Goal: Task Accomplishment & Management: Manage account settings

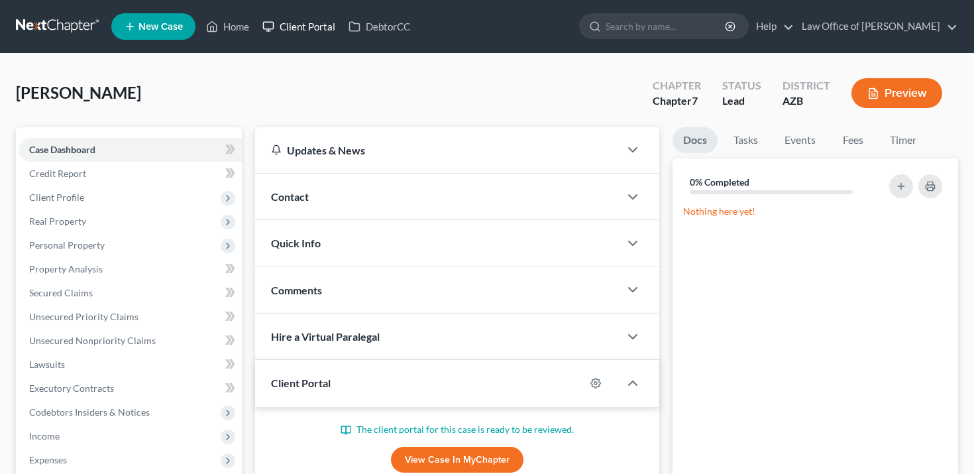
click at [298, 22] on link "Client Portal" at bounding box center [299, 27] width 86 height 24
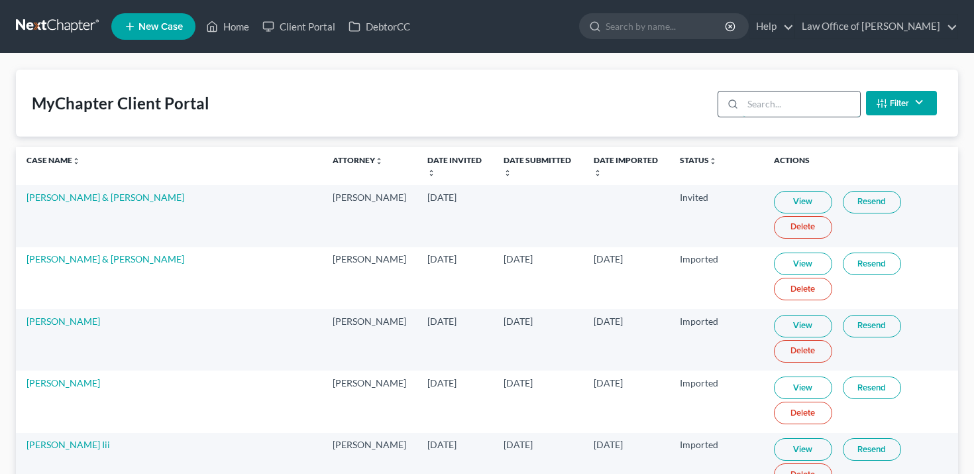
click at [777, 104] on input "search" at bounding box center [801, 103] width 117 height 25
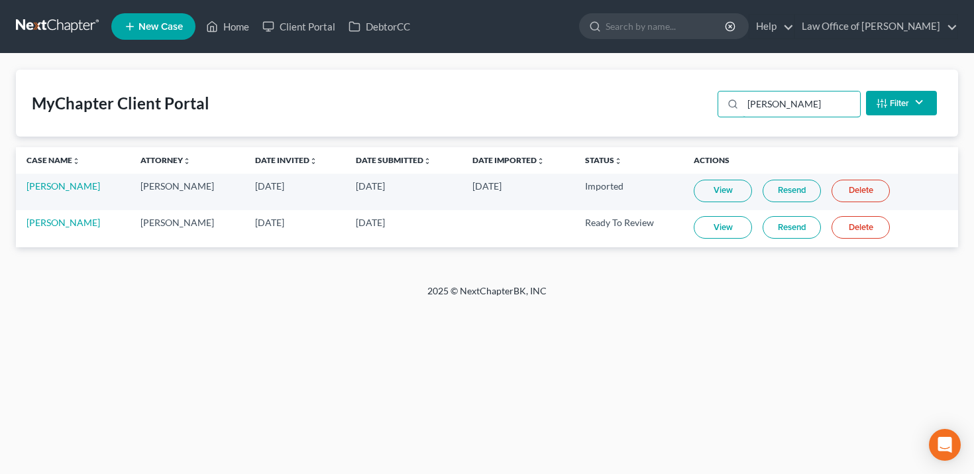
type input "[PERSON_NAME]"
click at [61, 180] on link "[PERSON_NAME]" at bounding box center [64, 185] width 74 height 11
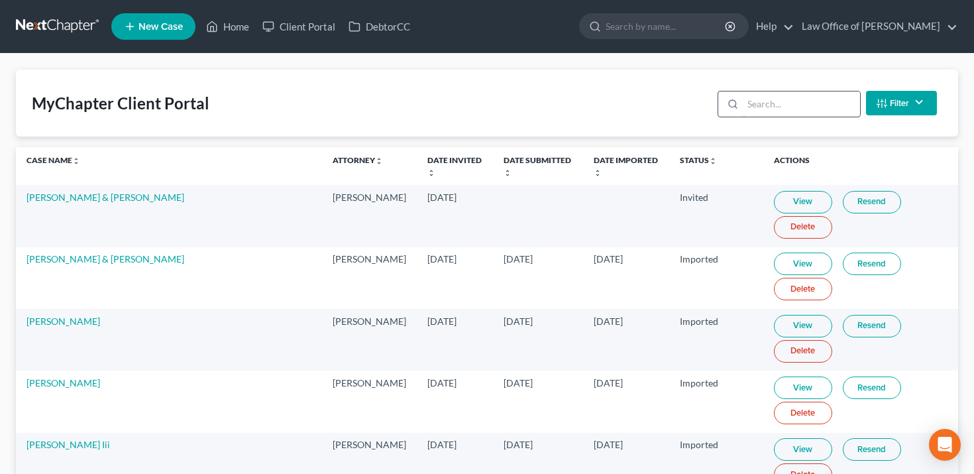
click at [806, 106] on input "search" at bounding box center [801, 103] width 117 height 25
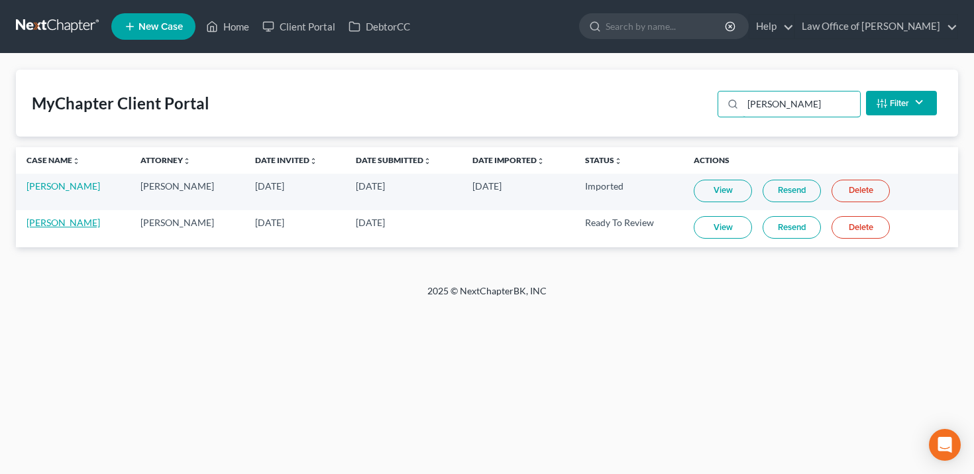
type input "[PERSON_NAME]"
click at [50, 218] on link "[PERSON_NAME]" at bounding box center [64, 222] width 74 height 11
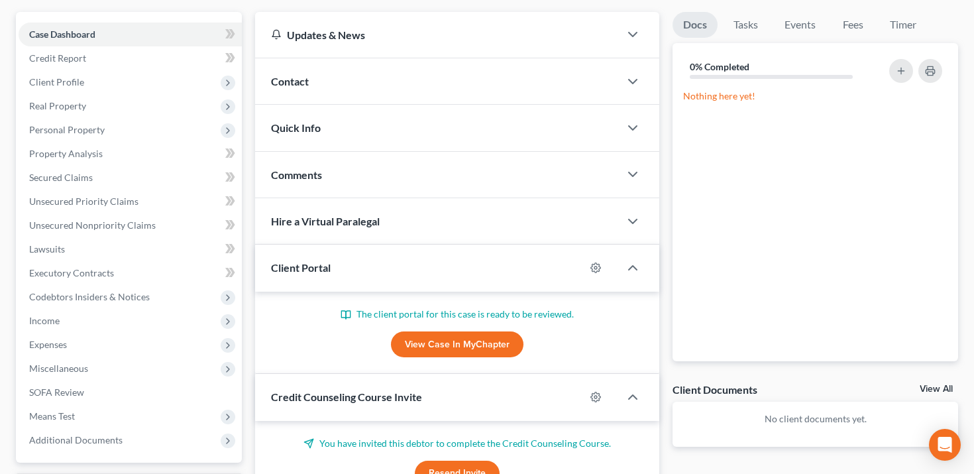
scroll to position [241, 0]
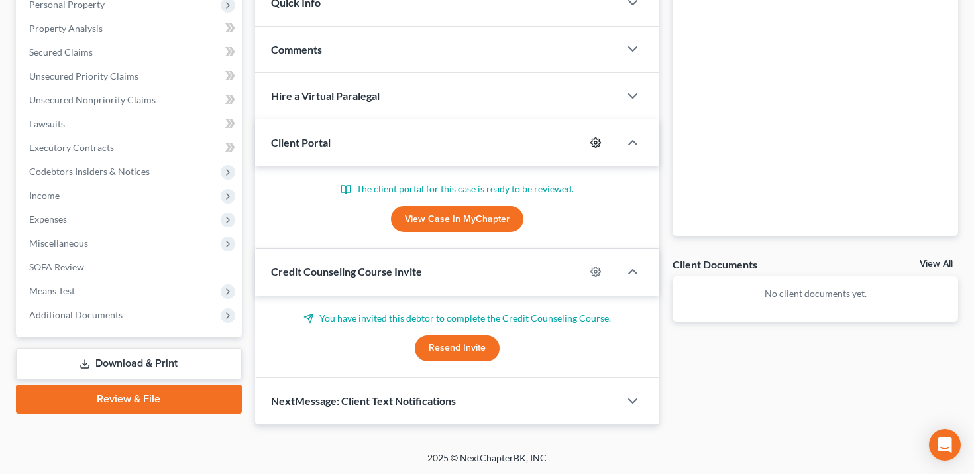
click at [598, 141] on icon "button" at bounding box center [596, 142] width 11 height 11
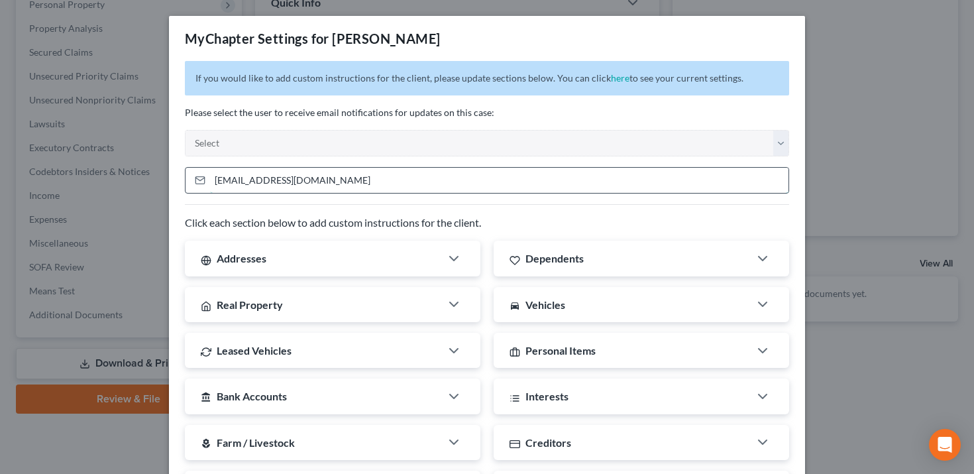
click at [611, 179] on input "[EMAIL_ADDRESS][DOMAIN_NAME]" at bounding box center [499, 180] width 579 height 25
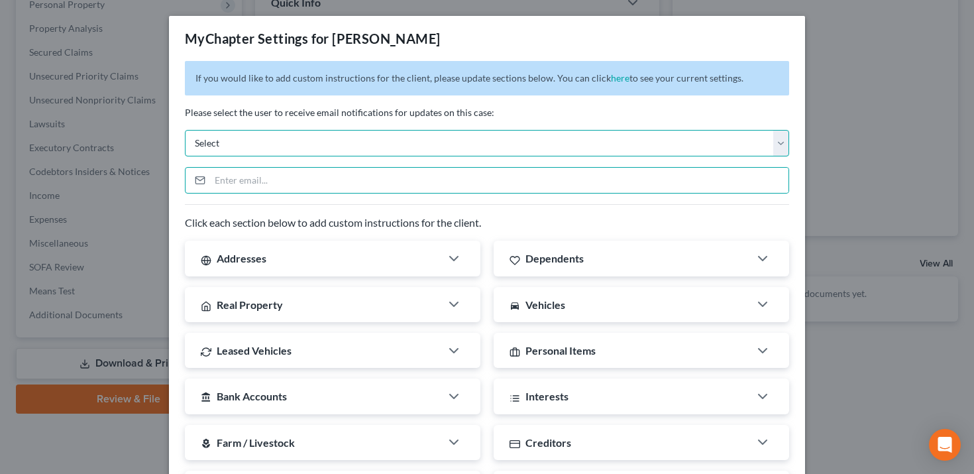
click at [604, 155] on select "Select [PERSON_NAME][EMAIL_ADDRESS][DOMAIN_NAME] [DOMAIN_NAME][EMAIL_ADDRESS][D…" at bounding box center [487, 143] width 604 height 27
select select "0"
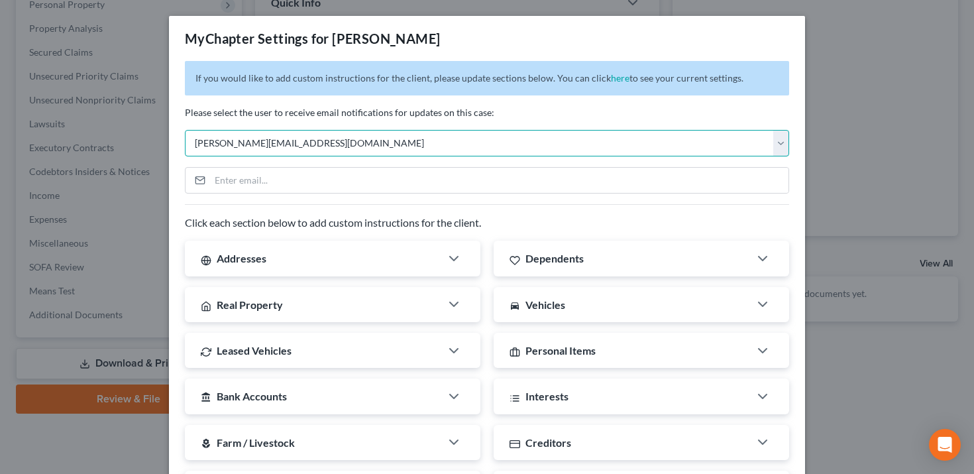
click at [185, 130] on select "Select [PERSON_NAME][EMAIL_ADDRESS][DOMAIN_NAME] [DOMAIN_NAME][EMAIL_ADDRESS][D…" at bounding box center [487, 143] width 604 height 27
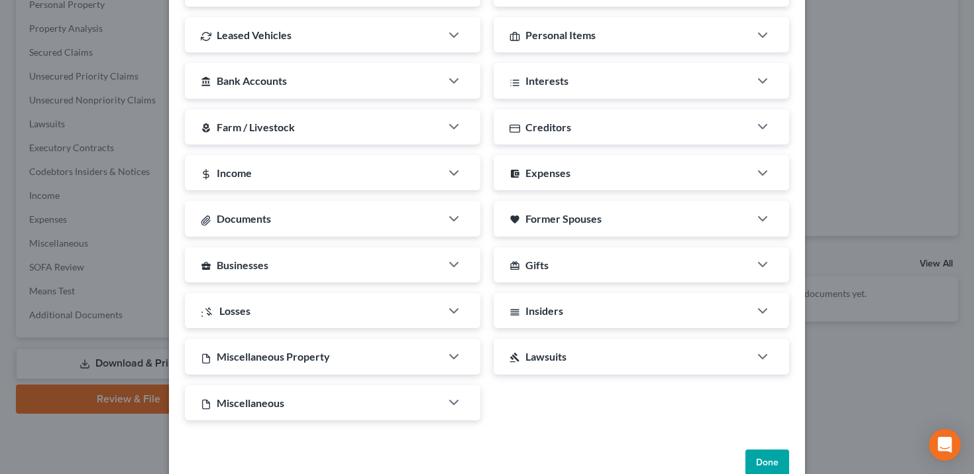
scroll to position [341, 0]
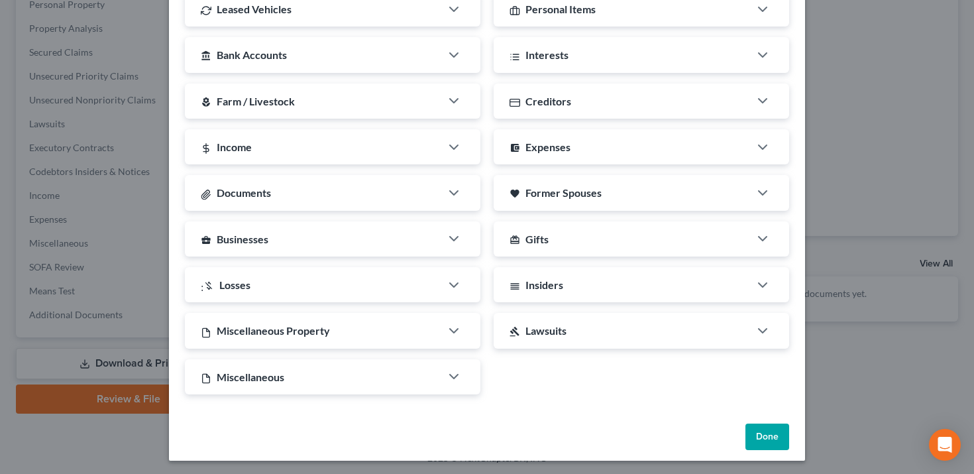
click at [783, 430] on button "Done" at bounding box center [768, 437] width 44 height 27
